Goal: Information Seeking & Learning: Learn about a topic

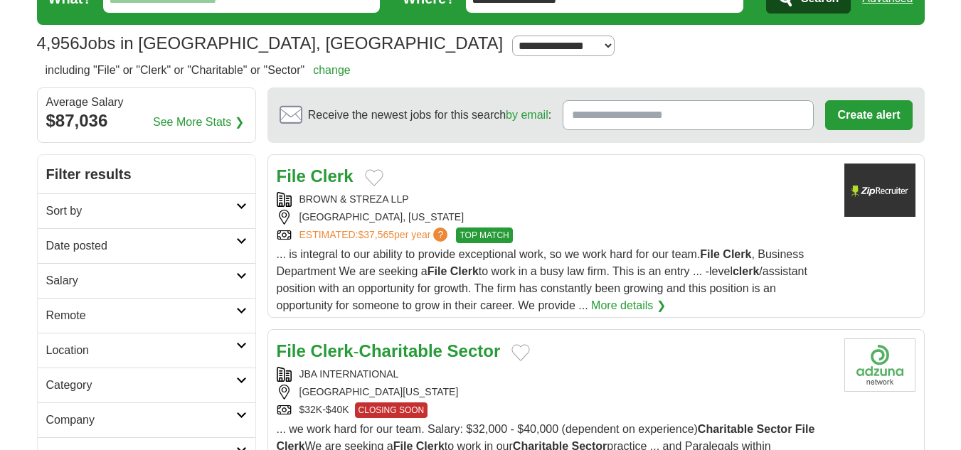
scroll to position [142, 0]
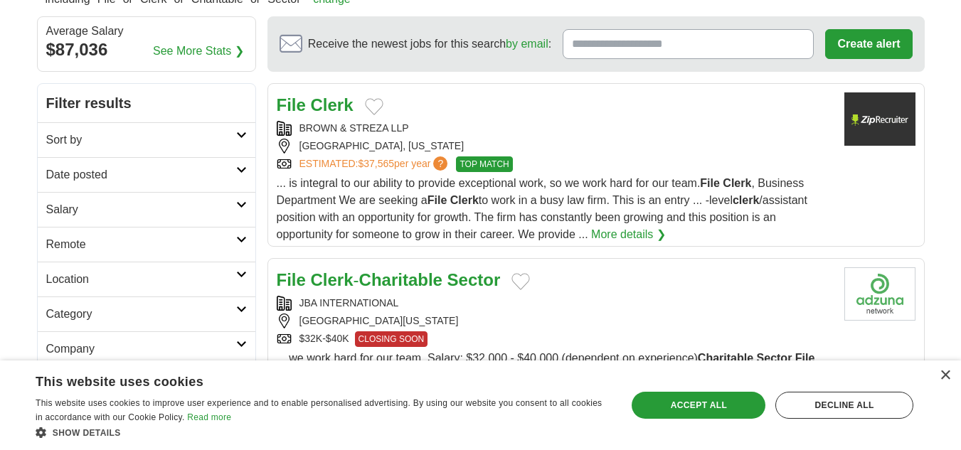
click at [607, 233] on link "More details ❯" at bounding box center [628, 234] width 75 height 17
click at [506, 166] on span "TOP MATCH" at bounding box center [484, 164] width 56 height 16
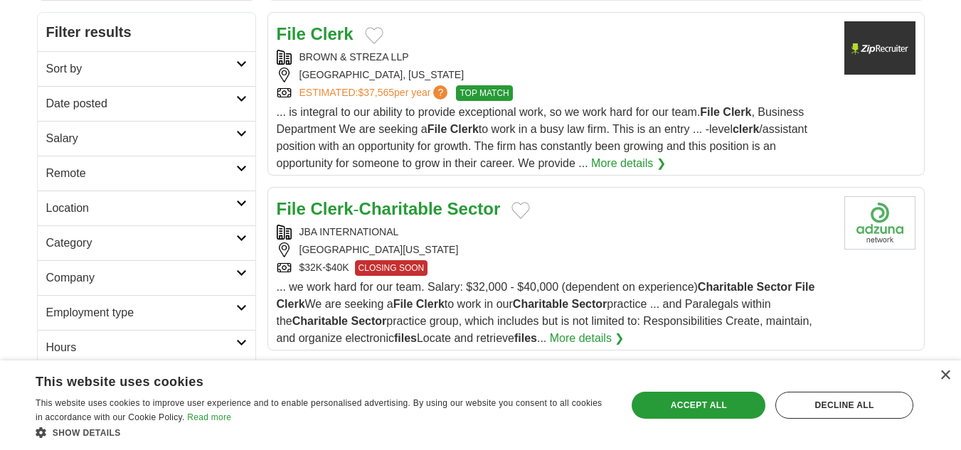
scroll to position [284, 0]
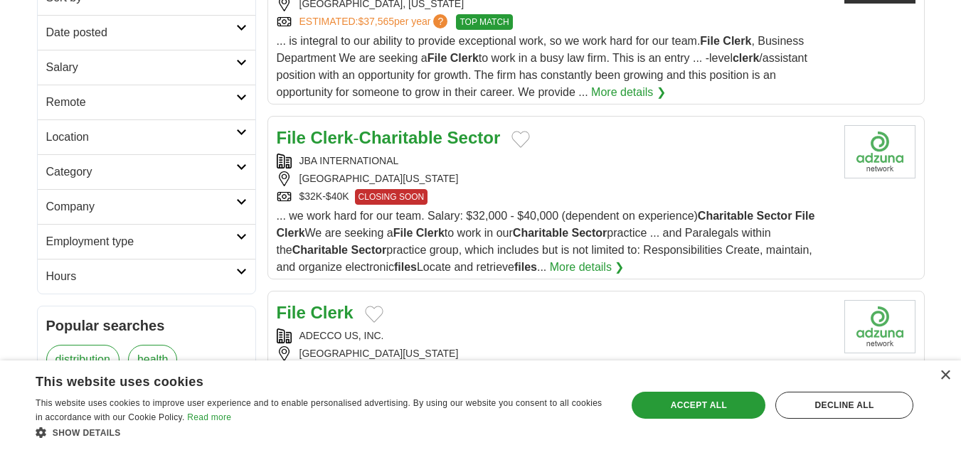
click at [377, 140] on strong "Charitable" at bounding box center [400, 137] width 83 height 19
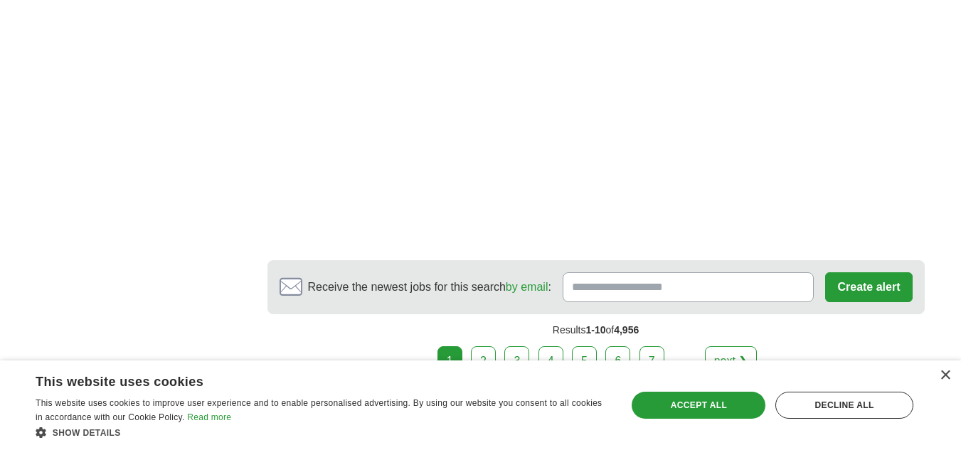
scroll to position [2703, 0]
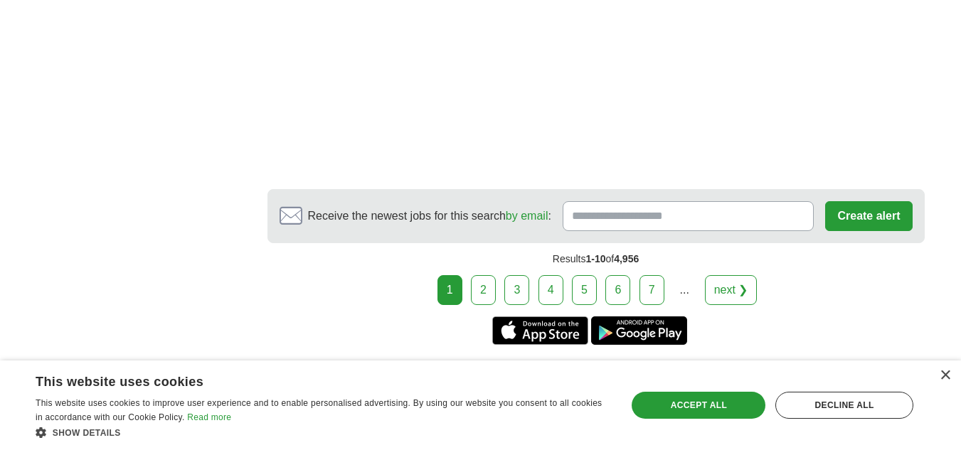
click at [483, 284] on link "2" at bounding box center [483, 290] width 25 height 30
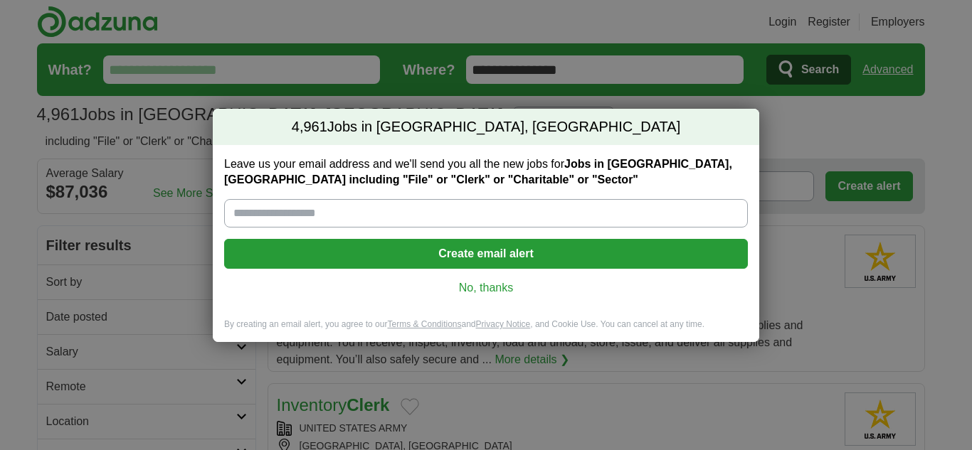
click at [486, 288] on link "No, thanks" at bounding box center [485, 288] width 501 height 16
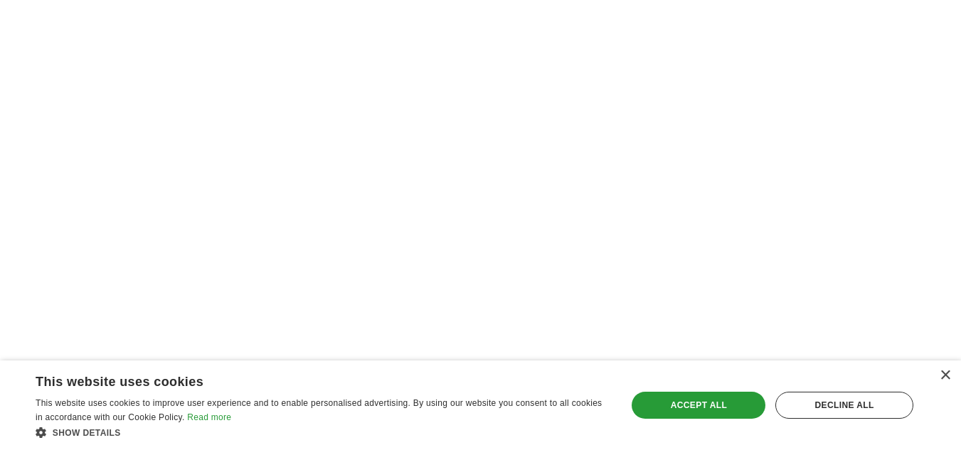
scroll to position [2276, 0]
